Goal: Transaction & Acquisition: Purchase product/service

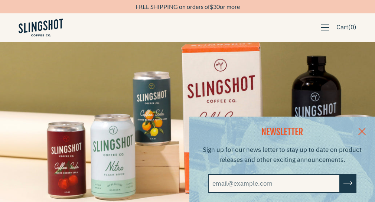
click at [366, 128] on link at bounding box center [362, 131] width 26 height 29
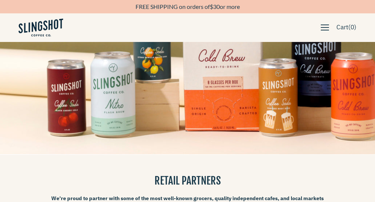
scroll to position [74, 0]
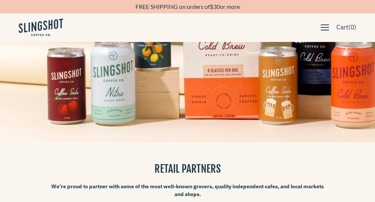
click at [0, 0] on div at bounding box center [0, 0] width 0 height 0
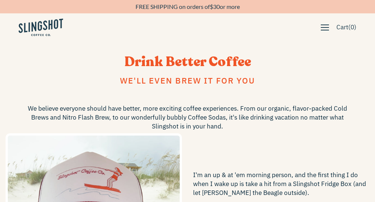
click at [48, 23] on img at bounding box center [41, 27] width 45 height 17
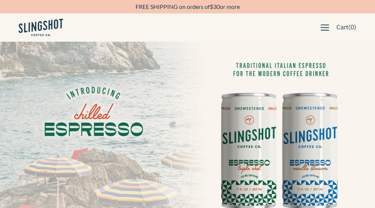
click at [0, 0] on span "Find Us" at bounding box center [0, 0] width 0 height 0
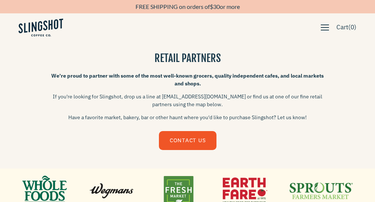
scroll to position [186, 0]
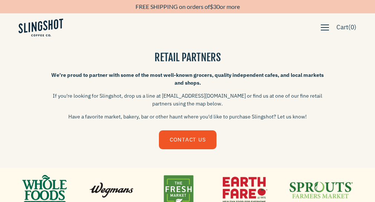
click at [114, 93] on p "If you're looking for Slingshot, drop us a line at [EMAIL_ADDRESS][DOMAIN_NAME]…" at bounding box center [187, 100] width 275 height 16
click at [100, 84] on p "We're proud to partner with some of the most well-known grocers, quality indepe…" at bounding box center [187, 79] width 275 height 16
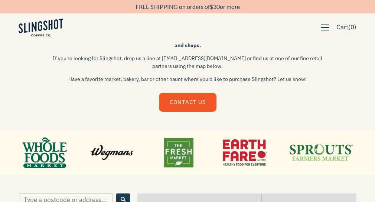
scroll to position [223, 0]
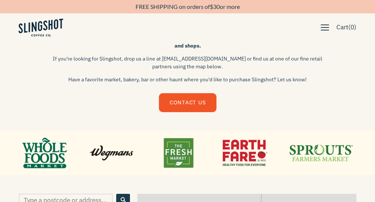
click at [174, 79] on p "Have a favorite market, bakery, bar or other haunt where you'd like to purchase…" at bounding box center [187, 80] width 275 height 8
click at [238, 80] on p "Have a favorite market, bakery, bar or other haunt where you'd like to purchase…" at bounding box center [187, 80] width 275 height 8
click at [264, 80] on p "Have a favorite market, bakery, bar or other haunt where you'd like to purchase…" at bounding box center [187, 80] width 275 height 8
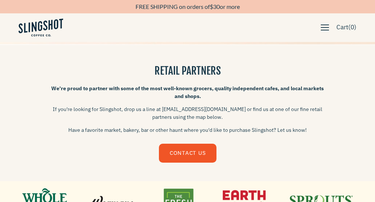
scroll to position [186, 0]
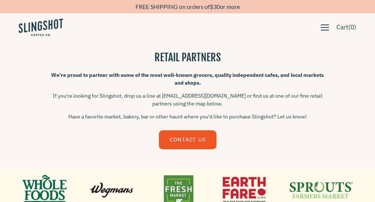
click at [0, 0] on span "Coffee Soda" at bounding box center [0, 0] width 0 height 0
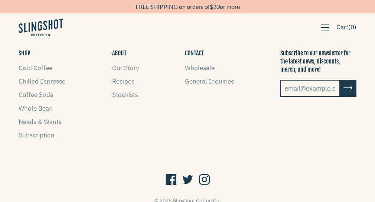
scroll to position [1138, 0]
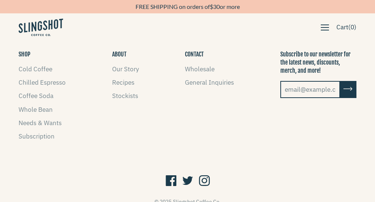
click at [204, 181] on icon at bounding box center [204, 181] width 11 height 14
